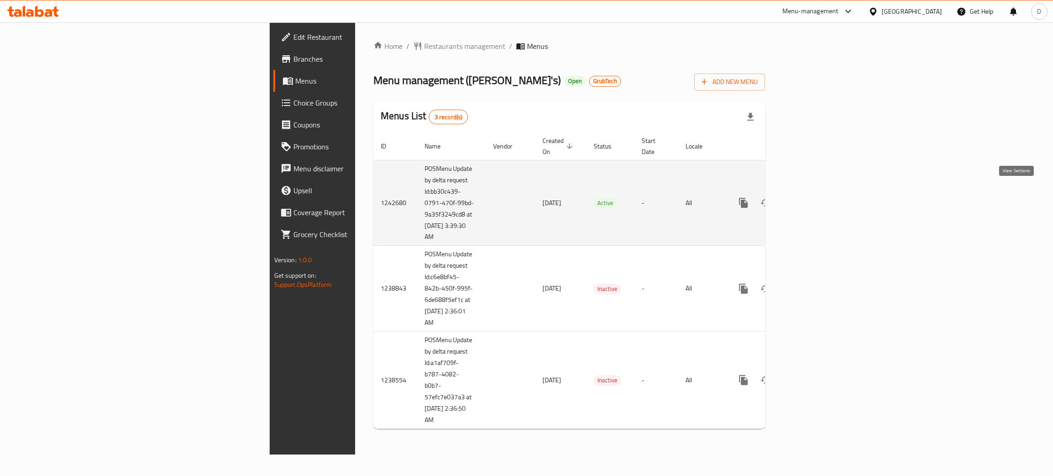
click at [815, 197] on icon "enhanced table" at bounding box center [809, 202] width 11 height 11
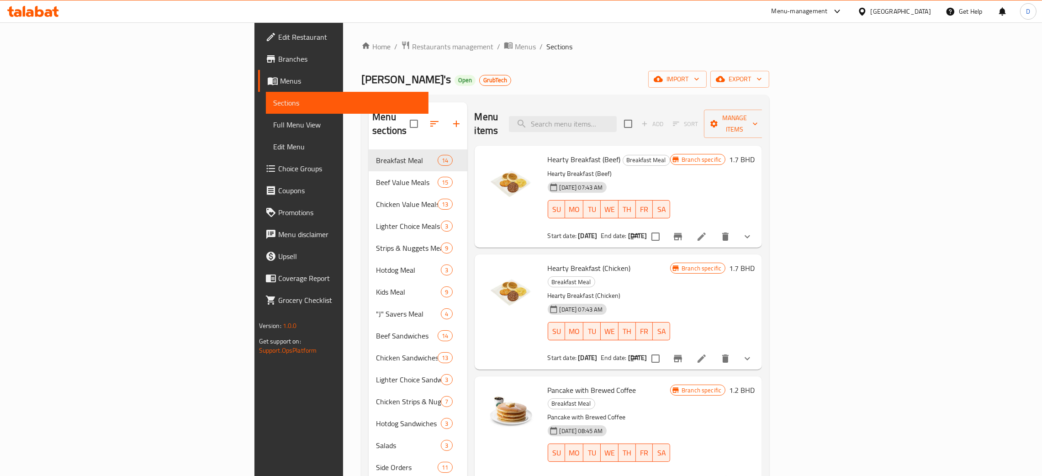
click at [642, 128] on div "Menu items Add Sort Manage items" at bounding box center [619, 123] width 288 height 43
click at [617, 120] on input "search" at bounding box center [563, 124] width 108 height 16
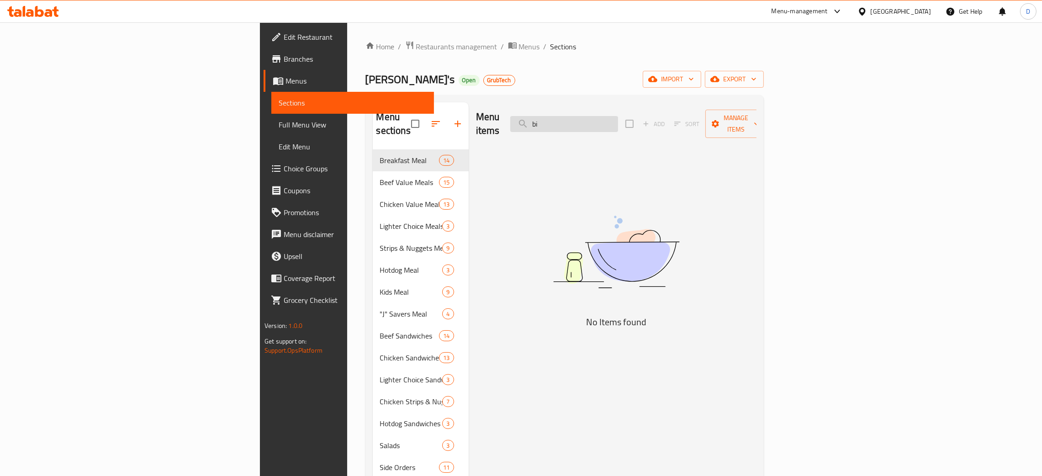
type input "b"
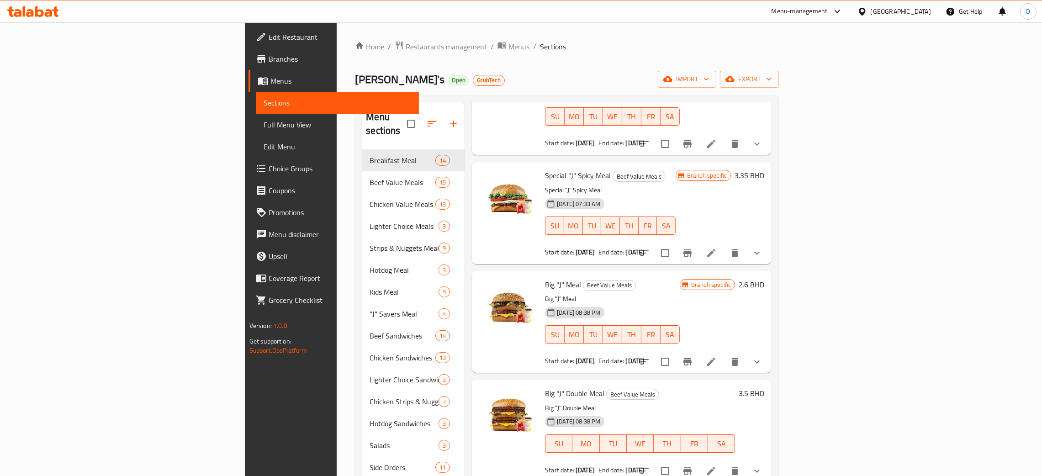
scroll to position [137, 0]
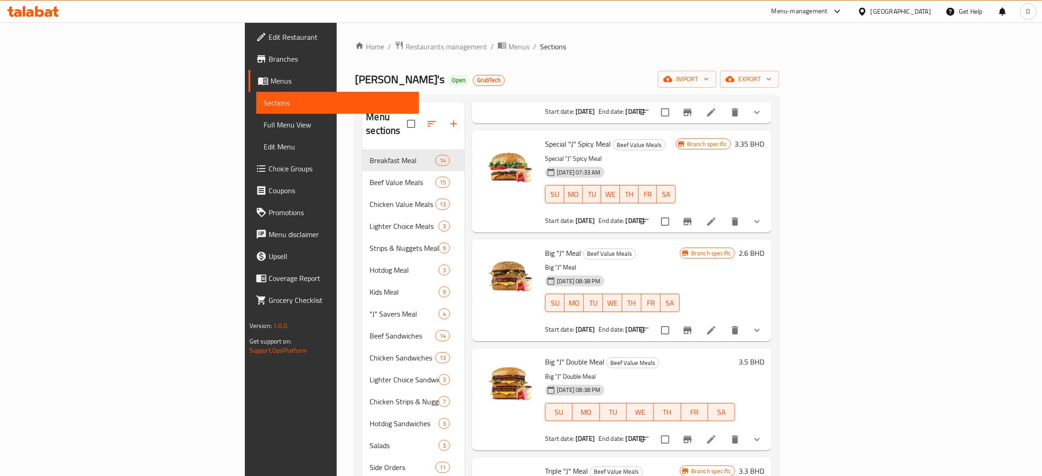
type input "j"
click at [724, 322] on li at bounding box center [712, 330] width 26 height 16
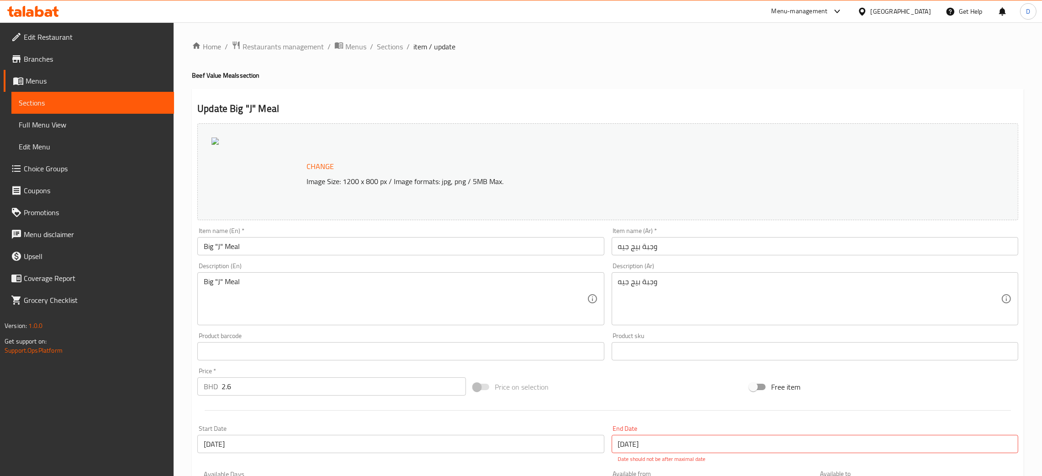
drag, startPoint x: 616, startPoint y: 82, endPoint x: 616, endPoint y: 38, distance: 43.4
click at [616, 81] on div "Home / Restaurants management / Menus / Sections / item / update Beef Value Mea…" at bounding box center [608, 346] width 832 height 610
